Goal: Information Seeking & Learning: Learn about a topic

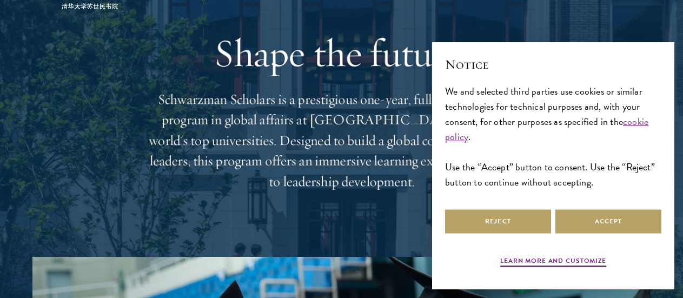
scroll to position [65, 0]
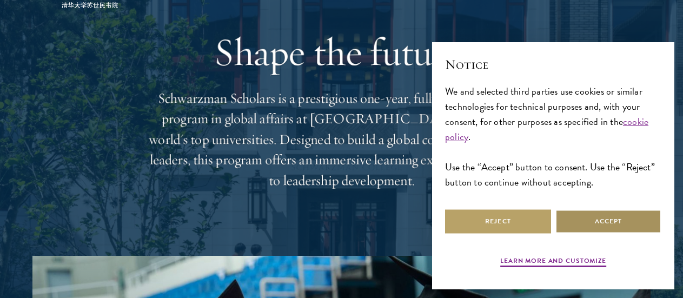
click at [613, 221] on button "Accept" at bounding box center [608, 221] width 106 height 24
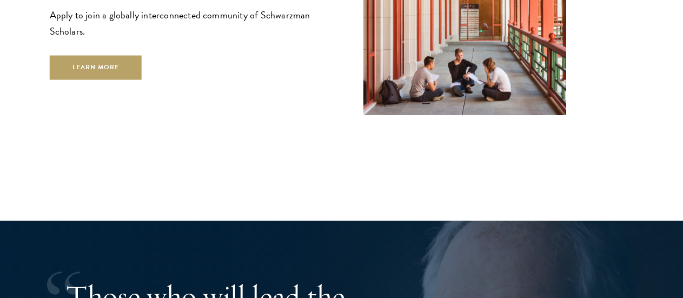
scroll to position [1801, 0]
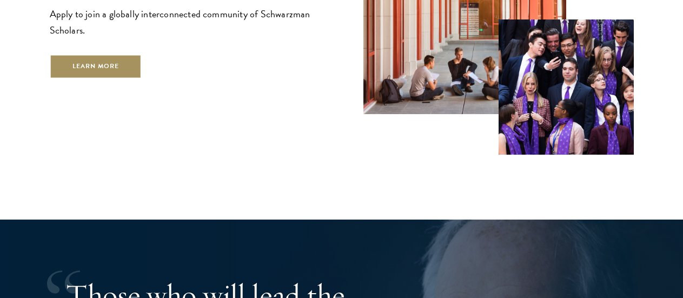
click at [141, 74] on link "Learn More" at bounding box center [96, 67] width 92 height 24
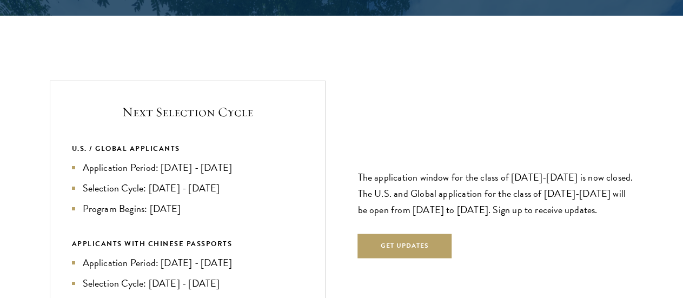
scroll to position [2254, 0]
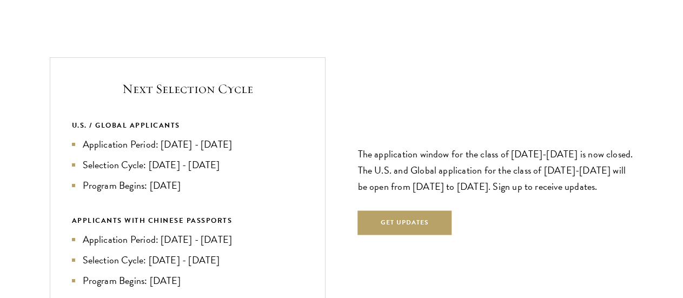
click at [481, 264] on div "Next Selection Cycle U.S. / GLOBAL APPLICANTS Application Period: [DATE] - [DAT…" at bounding box center [342, 185] width 584 height 257
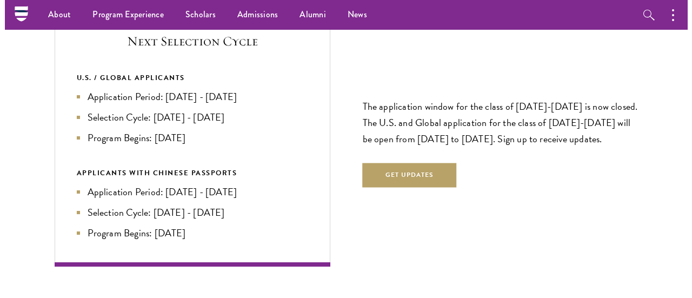
scroll to position [2291, 0]
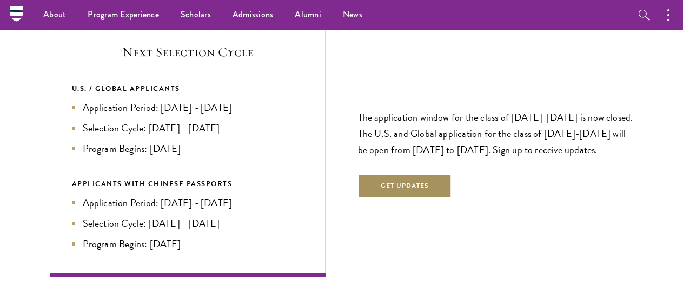
click at [400, 174] on button "Get Updates" at bounding box center [405, 186] width 94 height 24
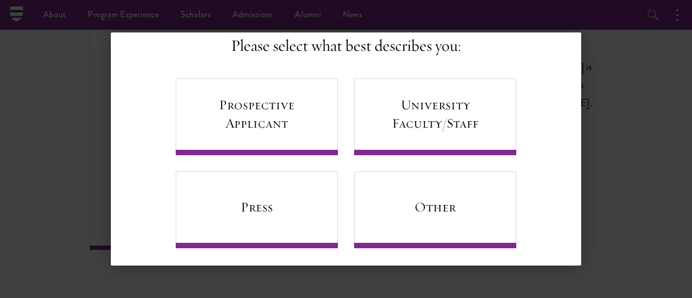
scroll to position [88, 0]
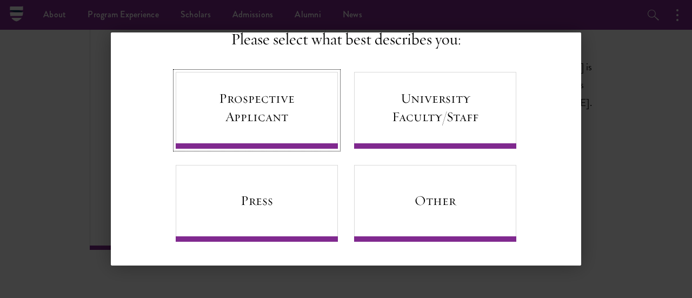
click at [245, 98] on link "Prospective Applicant" at bounding box center [257, 110] width 162 height 77
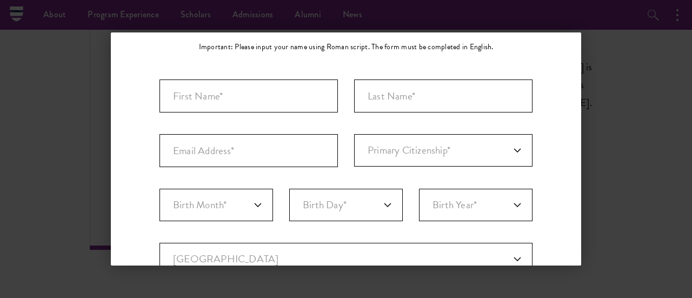
scroll to position [105, 0]
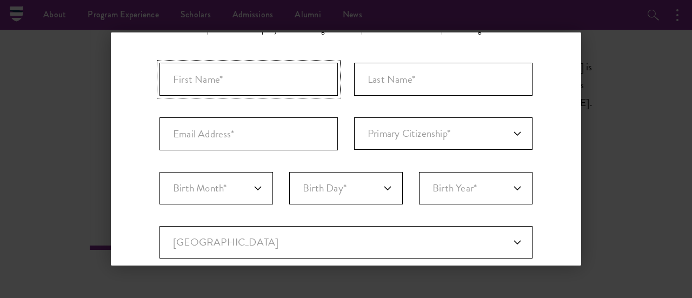
click at [238, 87] on input "First Name*" at bounding box center [249, 79] width 178 height 33
type input "[PERSON_NAME]"
type input "[EMAIL_ADDRESS][DOMAIN_NAME]"
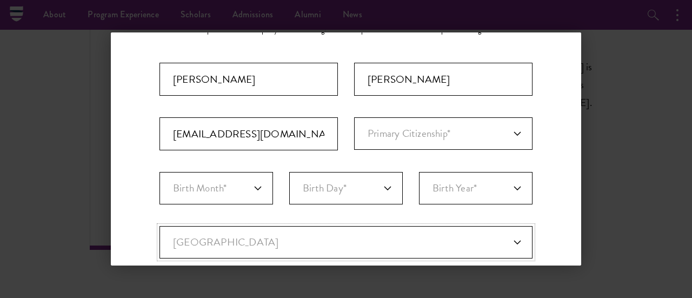
select select "US"
type input "[US_STATE]"
select select "DC"
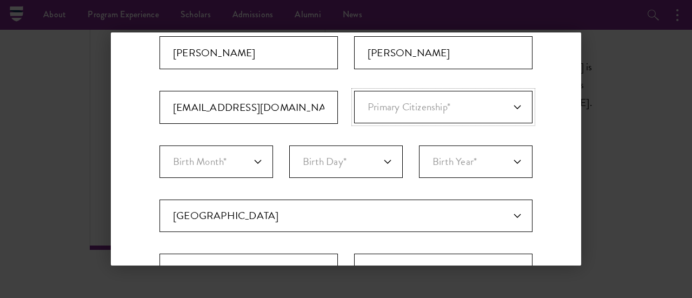
click at [395, 113] on select "Primary Citizenship* [GEOGRAPHIC_DATA] [DEMOGRAPHIC_DATA] [DEMOGRAPHIC_DATA] [D…" at bounding box center [443, 107] width 178 height 32
select select "CI"
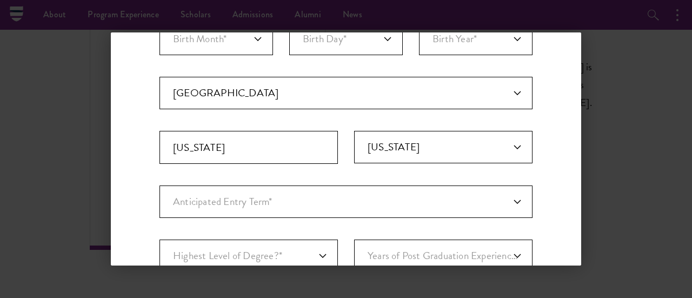
scroll to position [255, 0]
drag, startPoint x: 368, startPoint y: 79, endPoint x: 368, endPoint y: 84, distance: 5.4
click at [368, 79] on select "Current Country [GEOGRAPHIC_DATA] [GEOGRAPHIC_DATA] [GEOGRAPHIC_DATA] [GEOGRAPH…" at bounding box center [346, 92] width 373 height 32
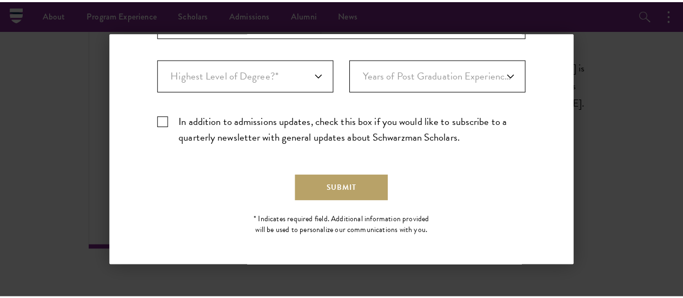
scroll to position [437, 0]
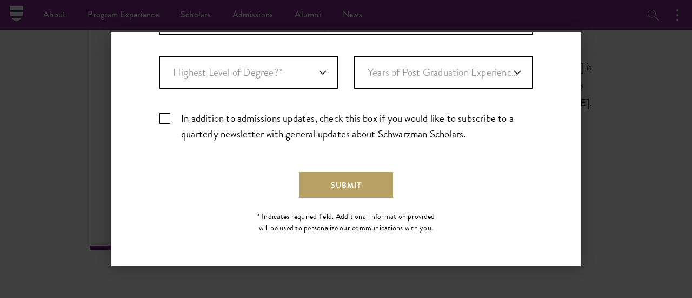
click at [645, 106] on div "Back Stay Connected Please select what best describes you: Prospective Applican…" at bounding box center [346, 148] width 692 height 233
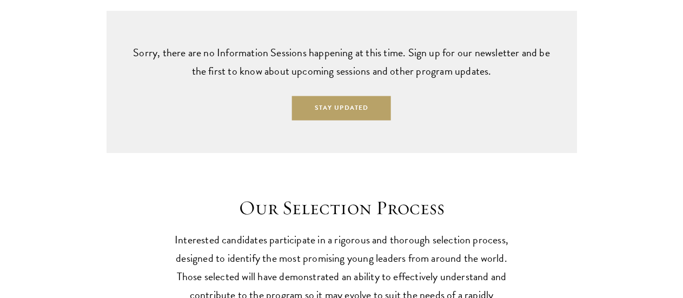
scroll to position [2729, 0]
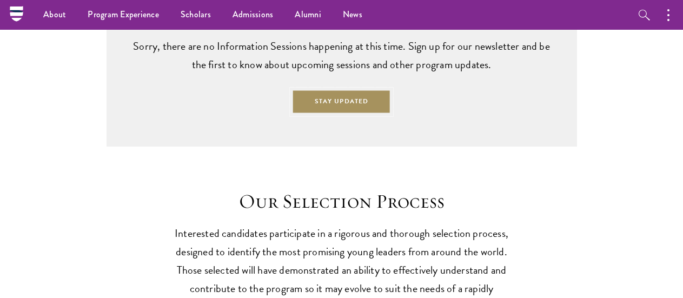
click at [340, 114] on button "Stay Updated" at bounding box center [341, 102] width 99 height 24
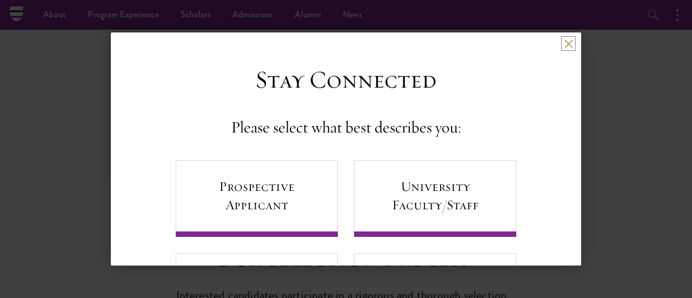
scroll to position [88, 0]
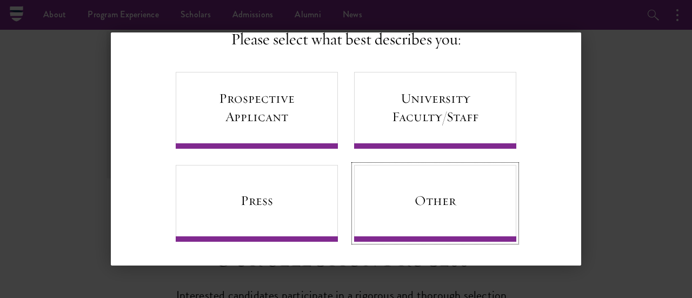
click at [439, 229] on link "Other" at bounding box center [435, 203] width 162 height 77
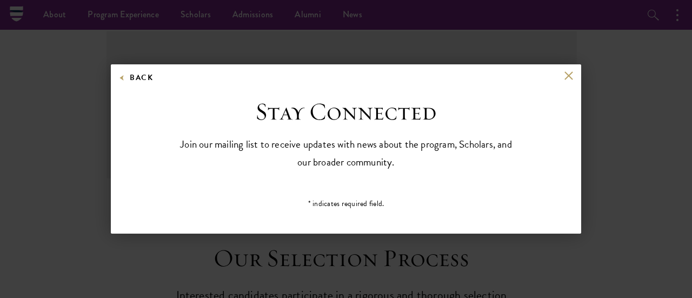
scroll to position [0, 0]
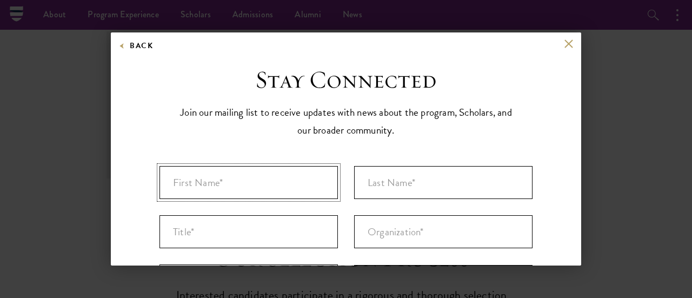
click at [307, 174] on input "First Name* *" at bounding box center [249, 182] width 178 height 33
type input "[PERSON_NAME]"
type input "[US_STATE]"
select select "[GEOGRAPHIC_DATA]"
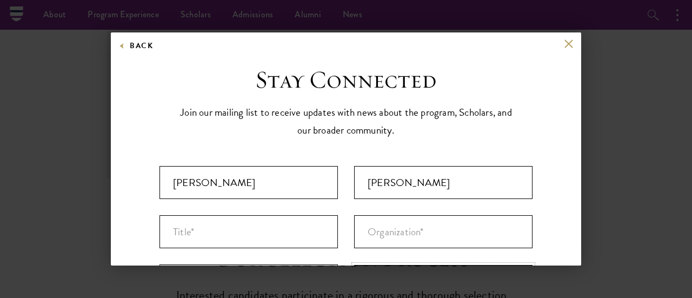
type input "[EMAIL_ADDRESS][DOMAIN_NAME]"
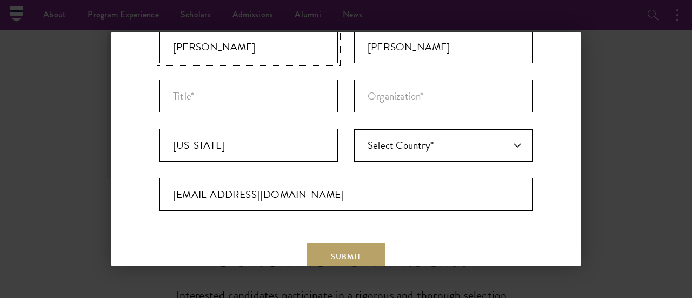
scroll to position [137, 0]
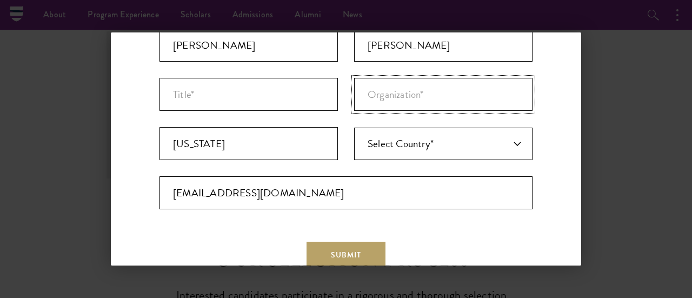
click at [381, 91] on input "Organization *" at bounding box center [443, 94] width 178 height 33
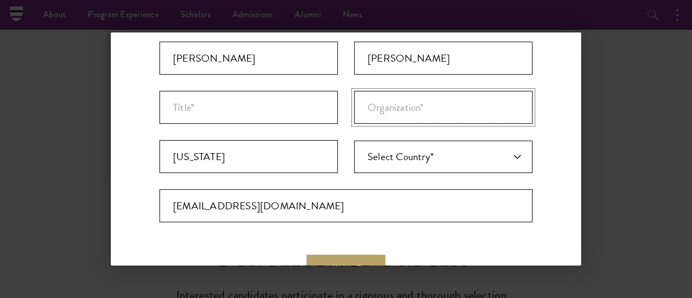
scroll to position [123, 0]
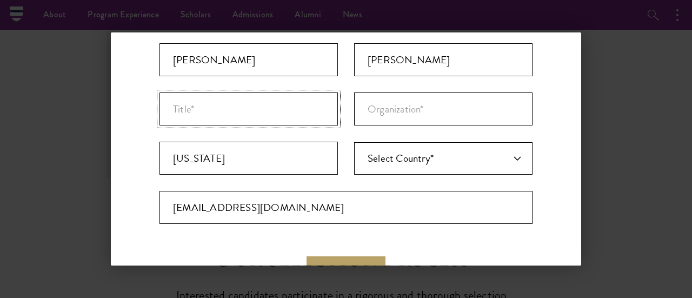
click at [281, 114] on input "Title *" at bounding box center [249, 108] width 178 height 33
type input "M"
type input "Mr."
click at [417, 107] on input "Organization *" at bounding box center [443, 108] width 178 height 33
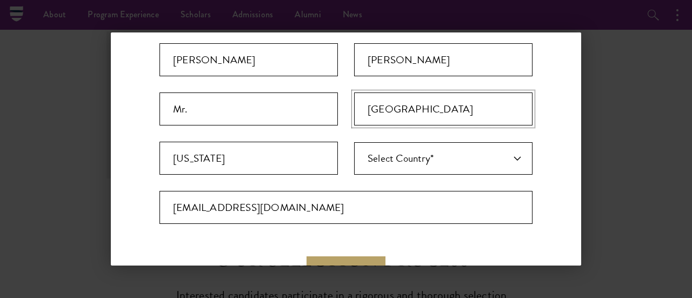
scroll to position [186, 0]
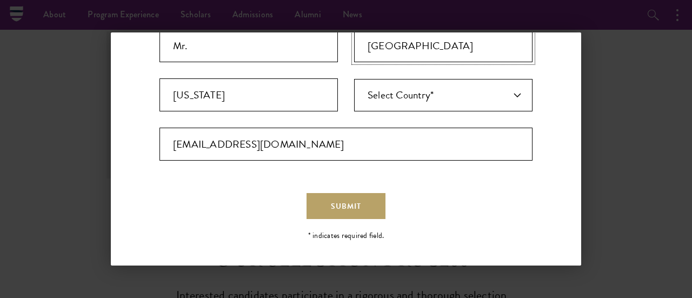
type input "[GEOGRAPHIC_DATA]"
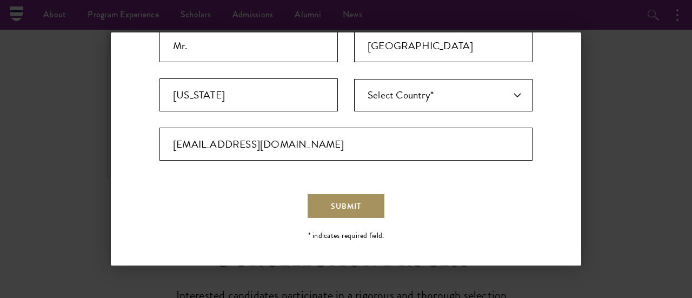
click at [362, 203] on button "Submit" at bounding box center [346, 206] width 79 height 26
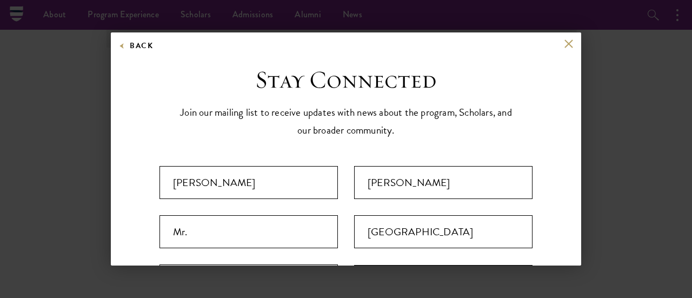
scroll to position [0, 0]
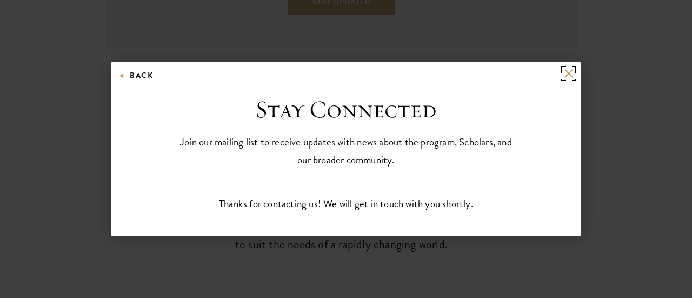
click at [566, 74] on button at bounding box center [568, 73] width 9 height 9
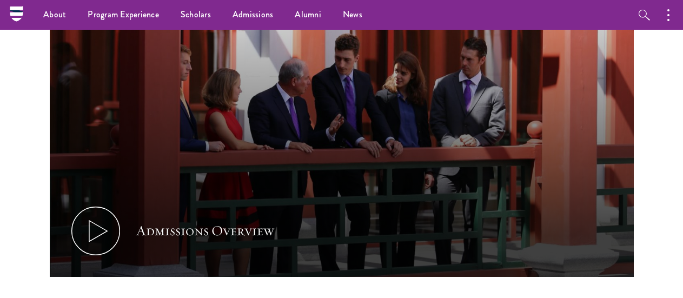
scroll to position [574, 0]
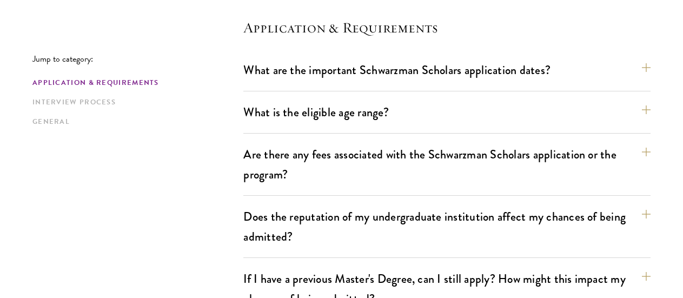
scroll to position [302, 0]
click at [433, 82] on button "What are the important Schwarzman Scholars application dates?" at bounding box center [446, 69] width 407 height 24
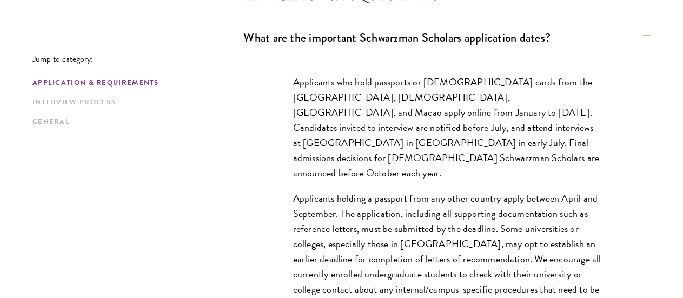
scroll to position [344, 0]
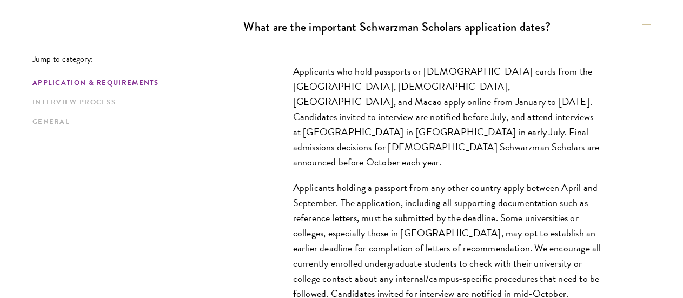
click at [299, 155] on p "Applicants who hold passports or permanent resident cards from the Chinese main…" at bounding box center [447, 117] width 308 height 107
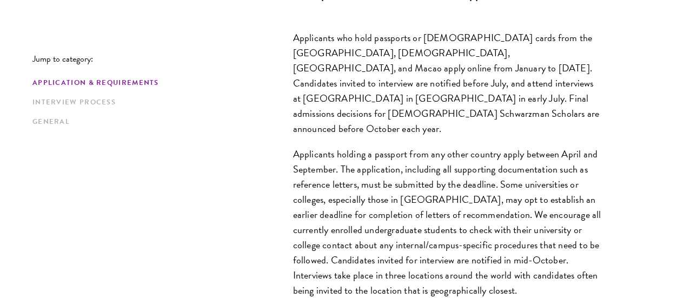
scroll to position [391, 0]
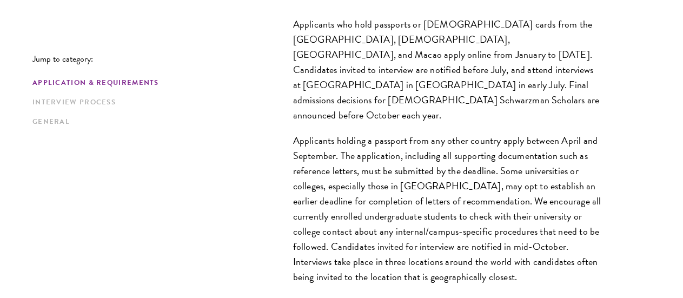
click at [261, 147] on div "Applicants who hold passports or permanent resident cards from the Chinese main…" at bounding box center [447, 156] width 373 height 311
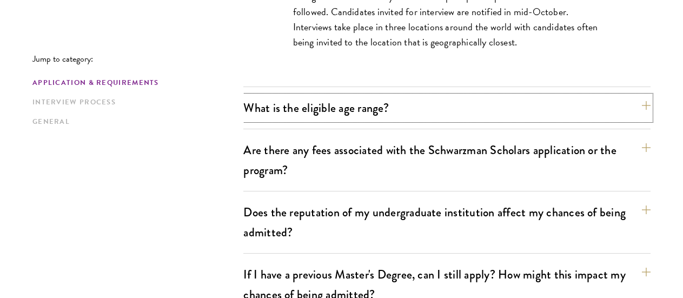
click at [296, 113] on button "What is the eligible age range?" at bounding box center [446, 108] width 407 height 24
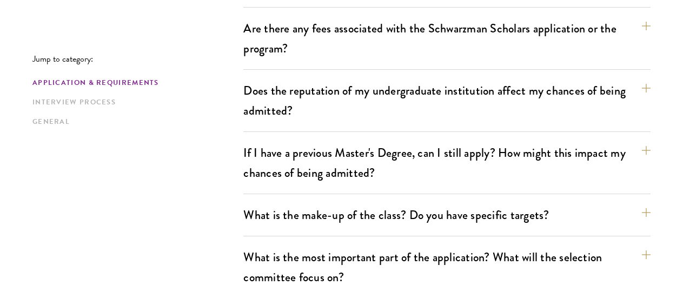
scroll to position [502, 0]
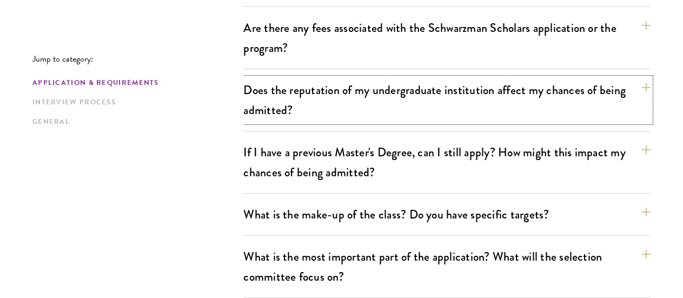
click at [355, 78] on button "Does the reputation of my undergraduate institution affect my chances of being …" at bounding box center [446, 100] width 407 height 44
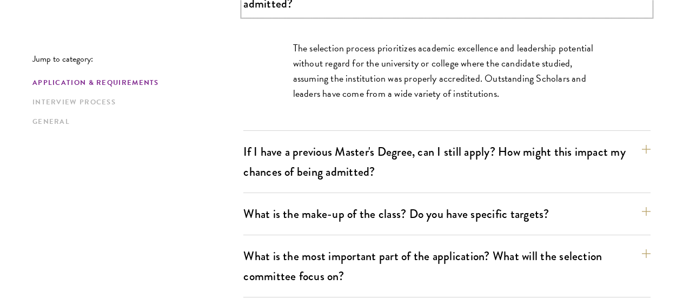
scroll to position [535, 0]
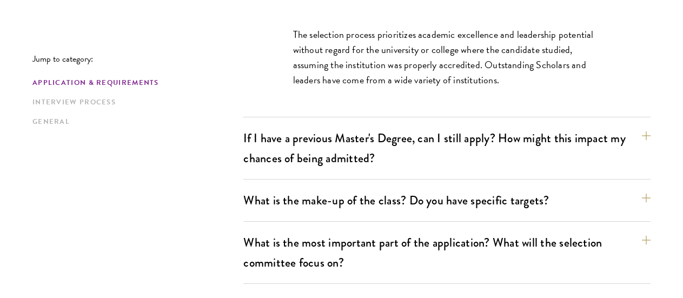
scroll to position [554, 0]
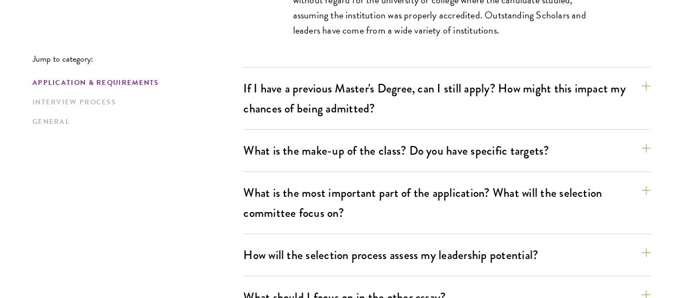
scroll to position [627, 0]
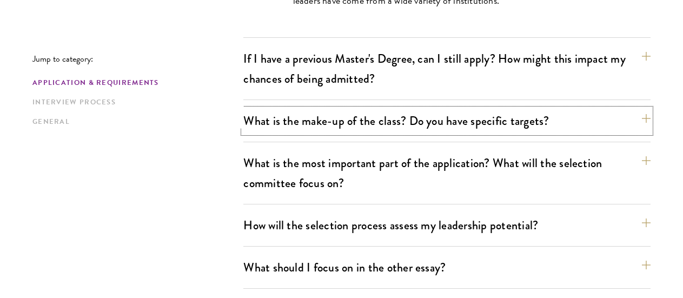
click at [300, 109] on button "What is the make-up of the class? Do you have specific targets?" at bounding box center [446, 121] width 407 height 24
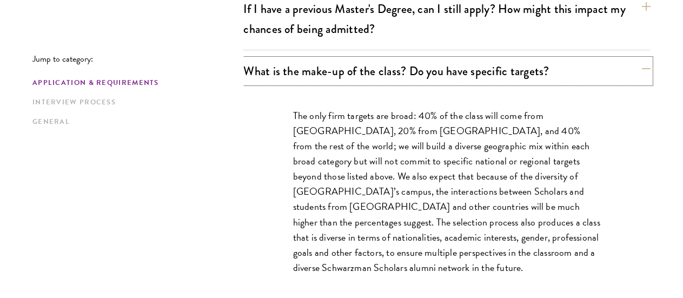
scroll to position [574, 0]
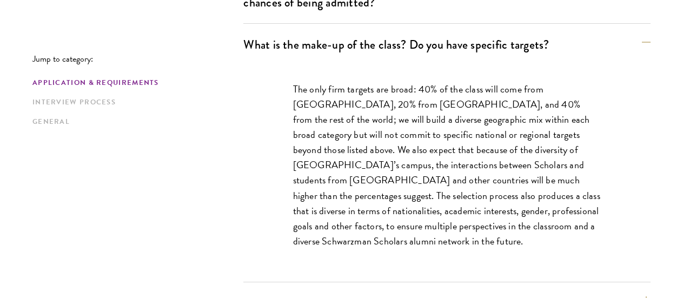
scroll to position [598, 0]
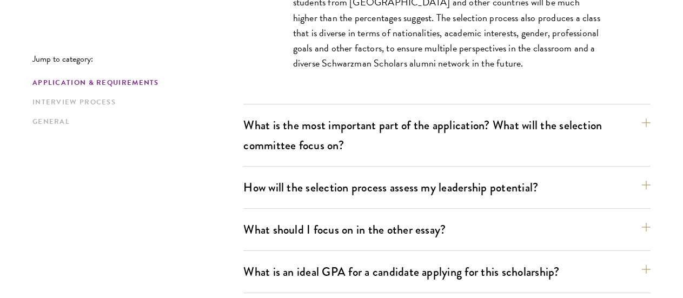
scroll to position [776, 0]
click at [284, 127] on button "What is the most important part of the application? What will the selection com…" at bounding box center [446, 134] width 407 height 44
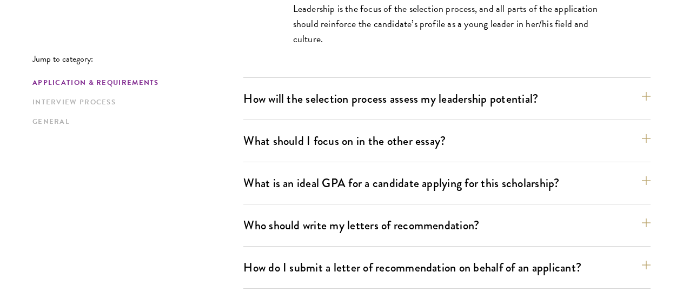
scroll to position [818, 0]
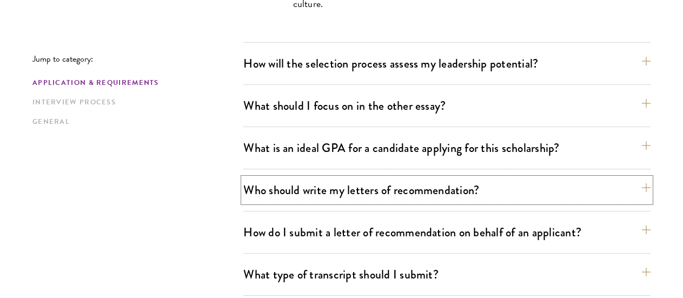
click at [281, 178] on button "Who should write my letters of recommendation?" at bounding box center [446, 190] width 407 height 24
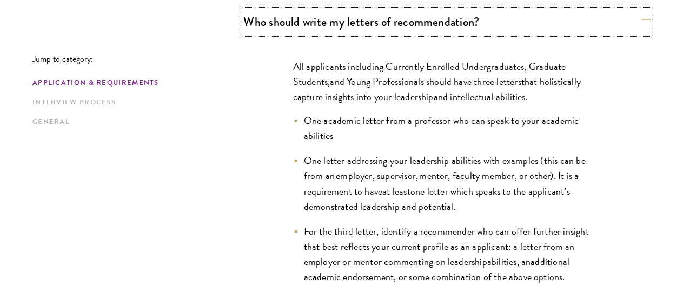
scroll to position [852, 0]
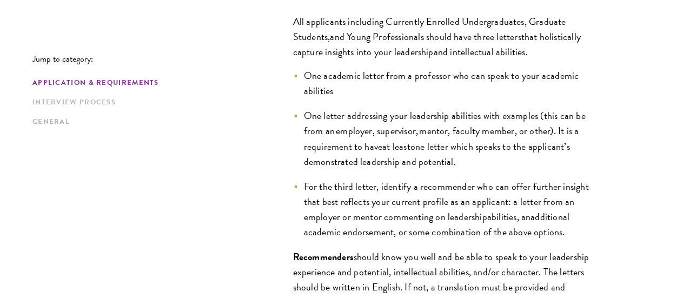
scroll to position [897, 0]
click at [575, 123] on ul "One academic letter from a professor who can speak to your academic abilities O…" at bounding box center [447, 152] width 308 height 171
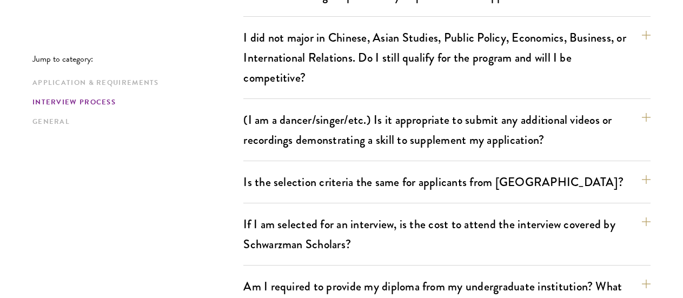
scroll to position [1491, 0]
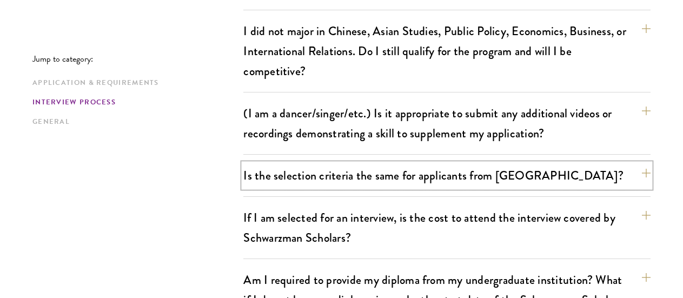
click at [601, 163] on button "Is the selection criteria the same for applicants from China?" at bounding box center [446, 175] width 407 height 24
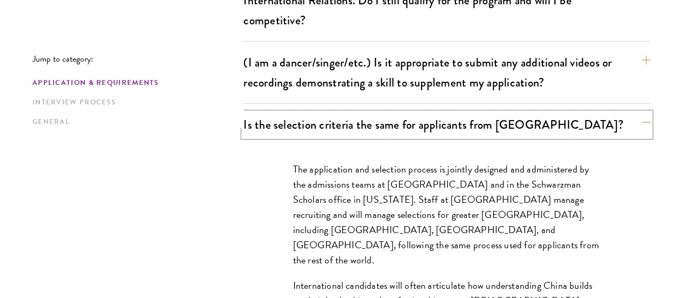
scroll to position [1075, 0]
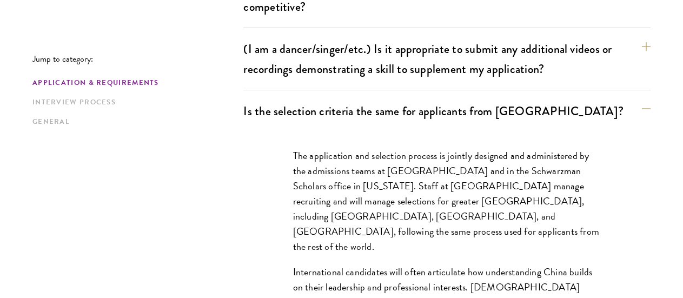
click at [158, 202] on div "Jump to category: Application & Requirements Interview Process General Applicat…" at bounding box center [341, 266] width 618 height 2042
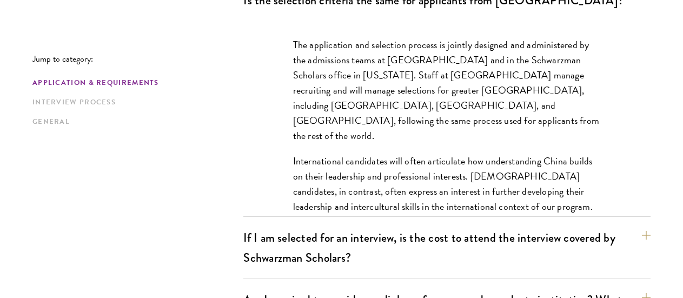
scroll to position [1187, 0]
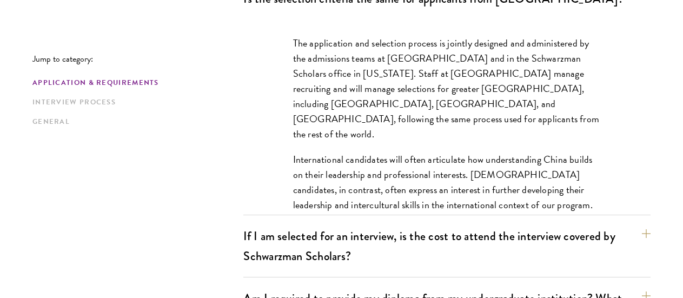
click at [158, 202] on div "Jump to category: Application & Requirements Interview Process General Applicat…" at bounding box center [341, 154] width 618 height 2042
click at [164, 203] on div "Jump to category: Application & Requirements Interview Process General Applicat…" at bounding box center [341, 154] width 618 height 2042
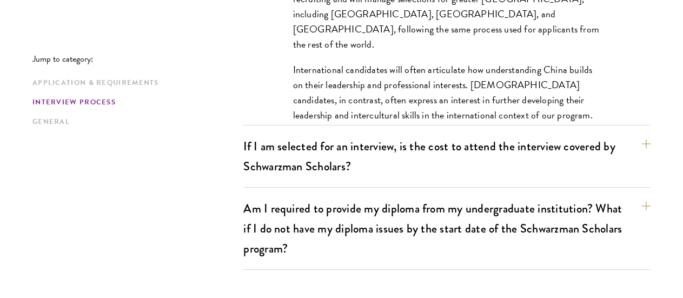
scroll to position [1278, 0]
click at [204, 198] on div "Jump to category: Application & Requirements Interview Process General Applicat…" at bounding box center [341, 63] width 618 height 2042
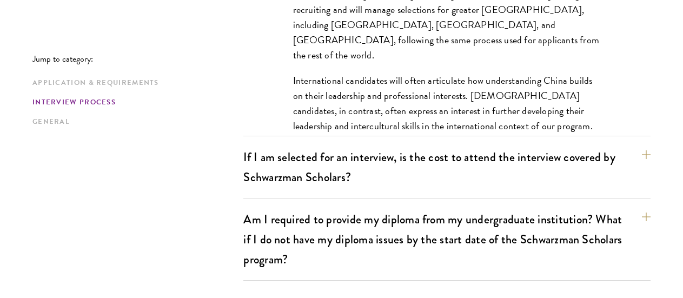
scroll to position [1267, 0]
click at [336, 144] on button "If I am selected for an interview, is the cost to attend the interview covered …" at bounding box center [446, 166] width 407 height 44
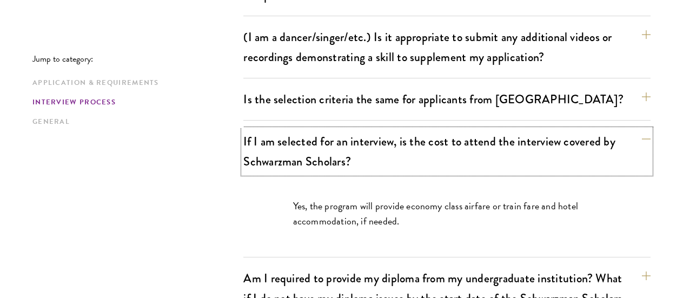
scroll to position [1087, 0]
click at [189, 190] on div "Jump to category: Application & Requirements Interview Process General Applicat…" at bounding box center [341, 194] width 618 height 1922
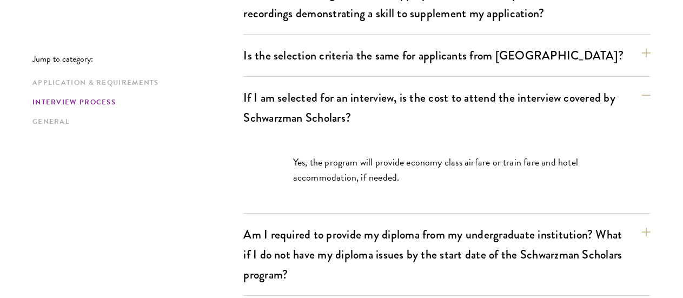
scroll to position [1131, 0]
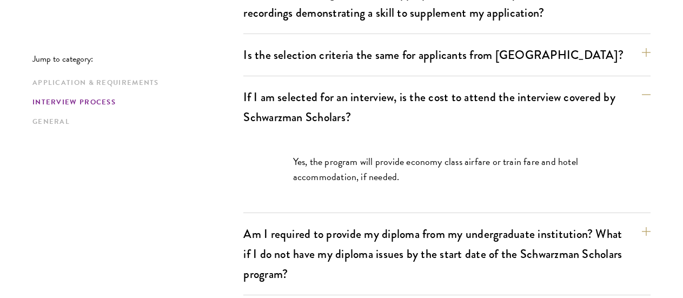
click at [183, 156] on div "Jump to category: Application & Requirements Interview Process General Applicat…" at bounding box center [341, 150] width 618 height 1922
click at [278, 222] on button "Am I required to provide my diploma from my undergraduate institution? What if …" at bounding box center [446, 254] width 407 height 64
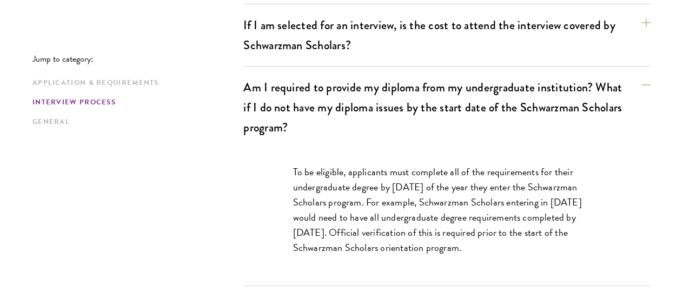
click at [211, 196] on div "Jump to category: Application & Requirements Interview Process General Applicat…" at bounding box center [341, 109] width 618 height 1984
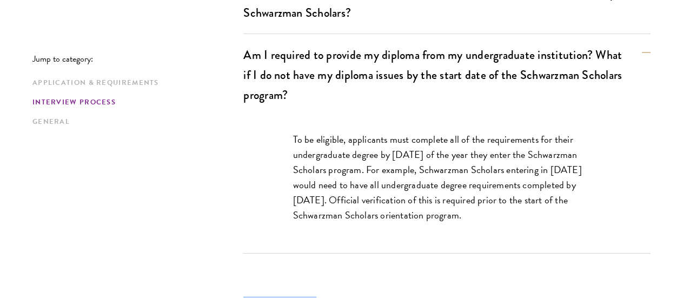
click at [189, 190] on div "Jump to category: Application & Requirements Interview Process General Applicat…" at bounding box center [341, 77] width 618 height 1984
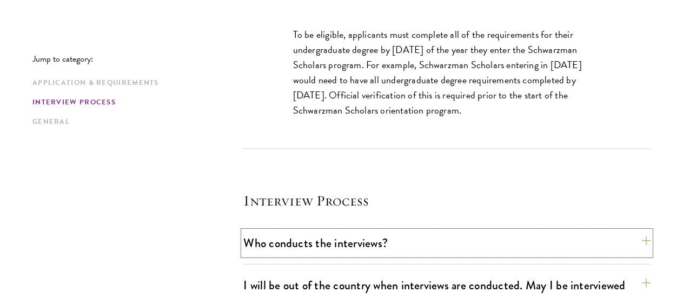
click at [308, 231] on button "Who conducts the interviews?" at bounding box center [446, 243] width 407 height 24
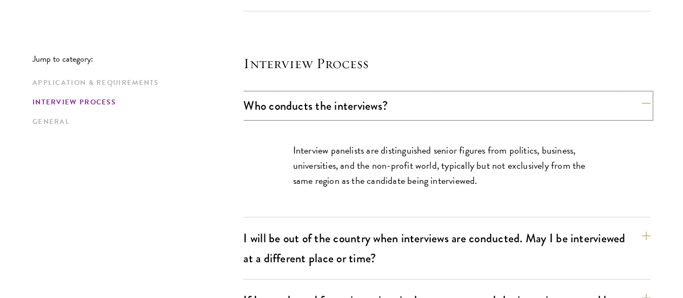
scroll to position [1368, 0]
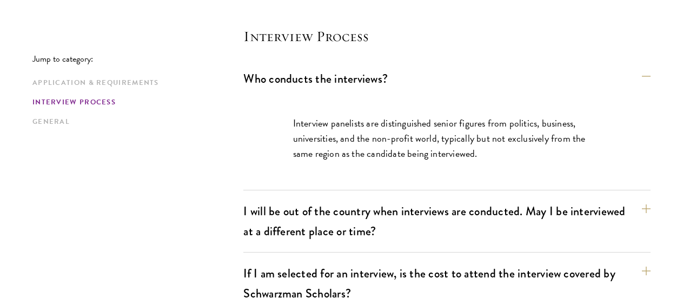
click at [310, 199] on button "I will be out of the country when interviews are conducted. May I be interviewe…" at bounding box center [446, 221] width 407 height 44
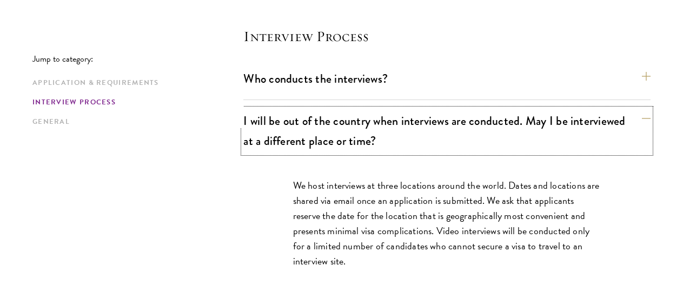
scroll to position [1383, 0]
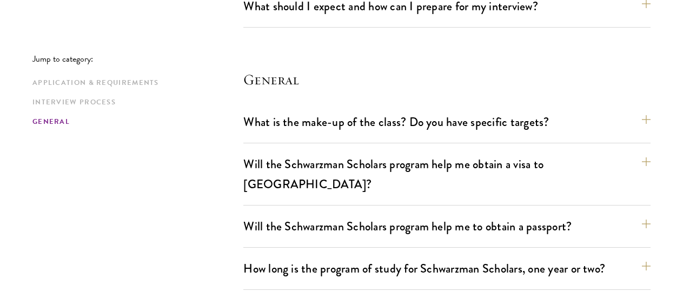
scroll to position [1787, 0]
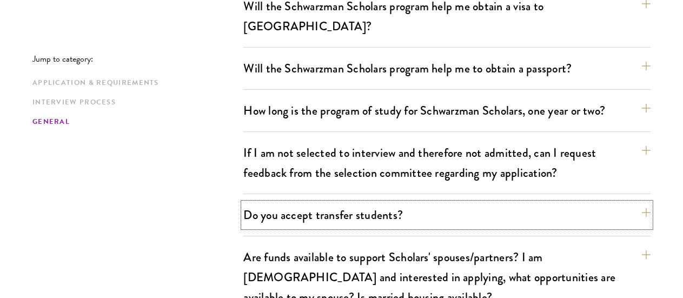
click at [327, 203] on button "Do you accept transfer students?" at bounding box center [446, 215] width 407 height 24
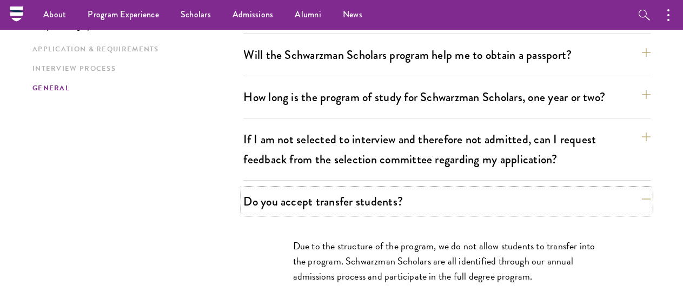
scroll to position [1807, 0]
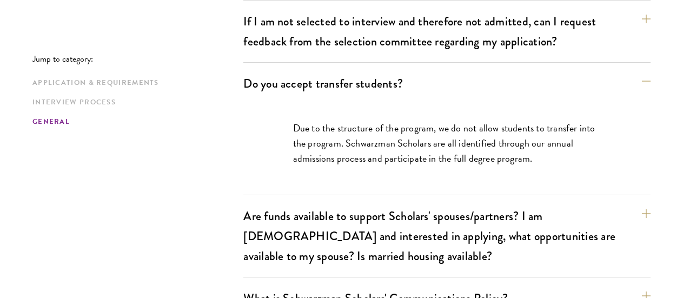
scroll to position [1939, 0]
click at [446, 203] on button "Are funds available to support Scholars' spouses/partners? I am married and int…" at bounding box center [446, 235] width 407 height 64
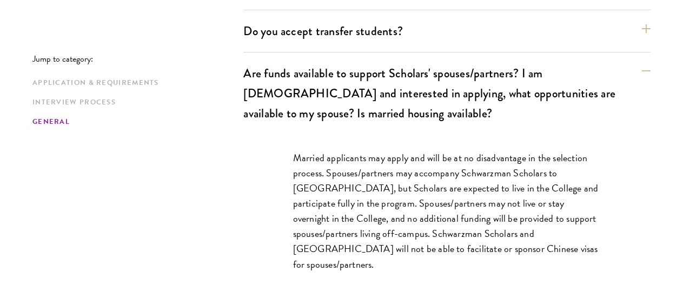
scroll to position [1992, 0]
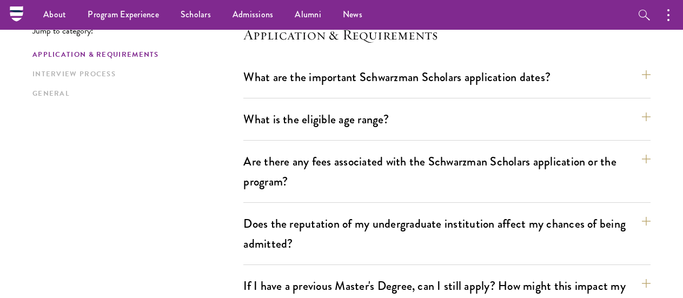
scroll to position [0, 0]
